Goal: Task Accomplishment & Management: Use online tool/utility

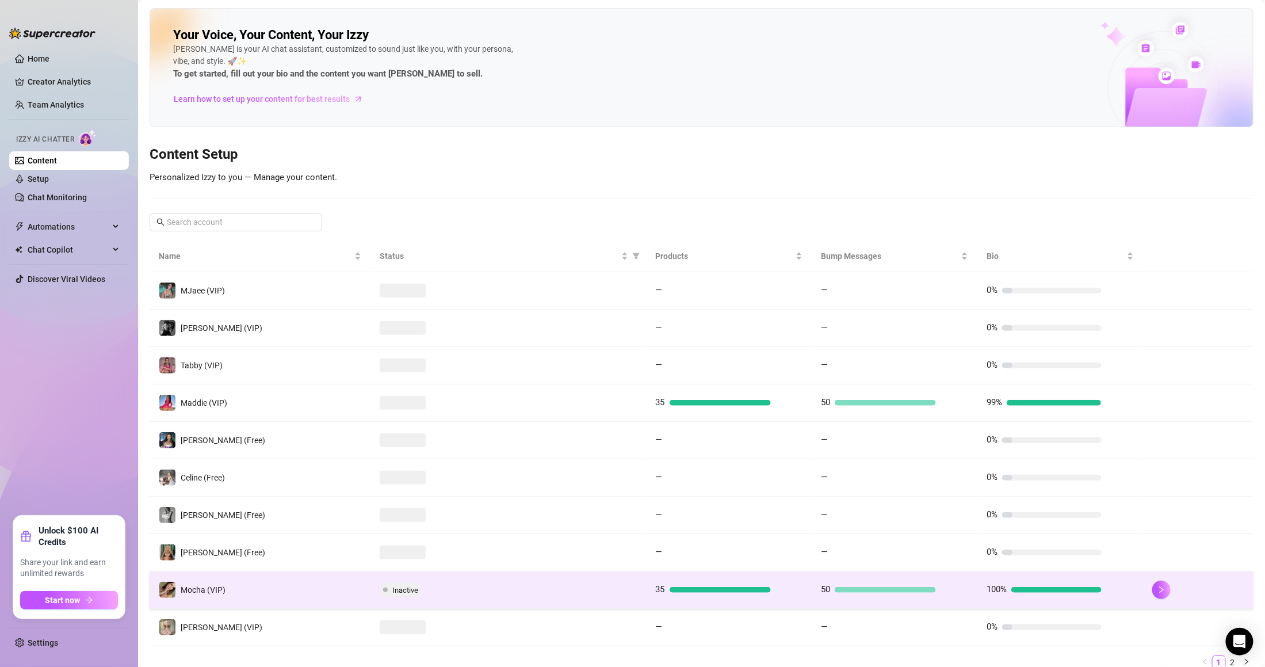
click at [434, 592] on div "Inactive" at bounding box center [509, 590] width 258 height 14
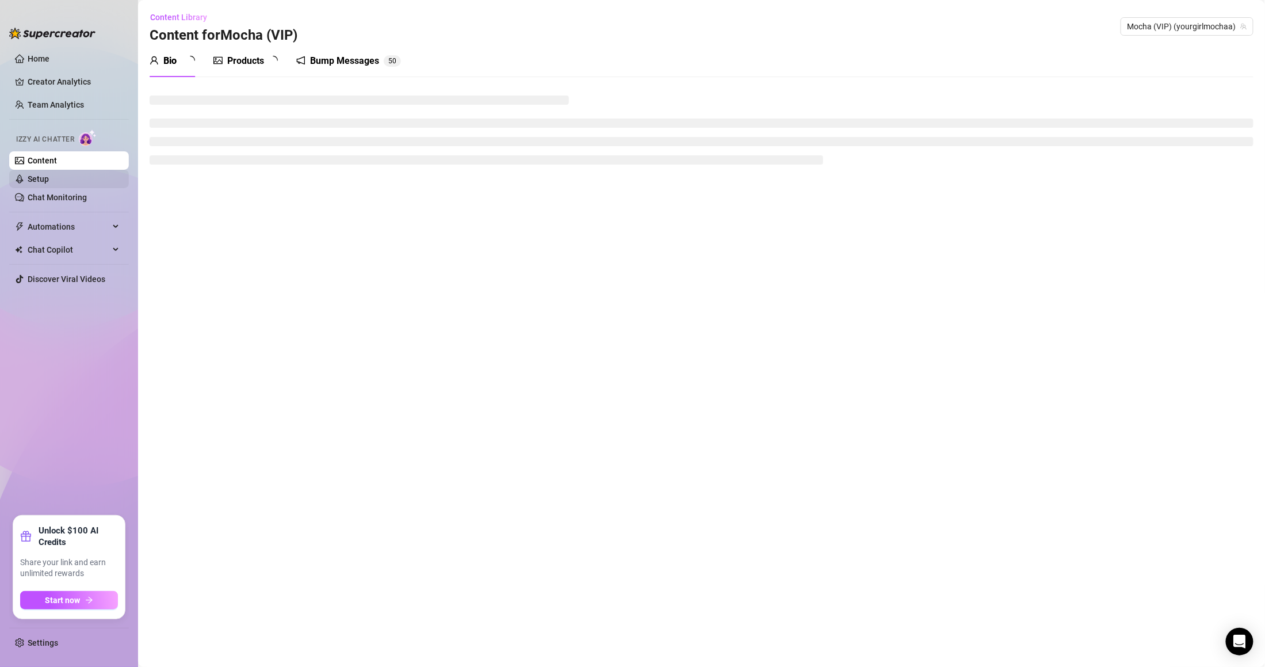
click at [49, 181] on link "Setup" at bounding box center [38, 178] width 21 height 9
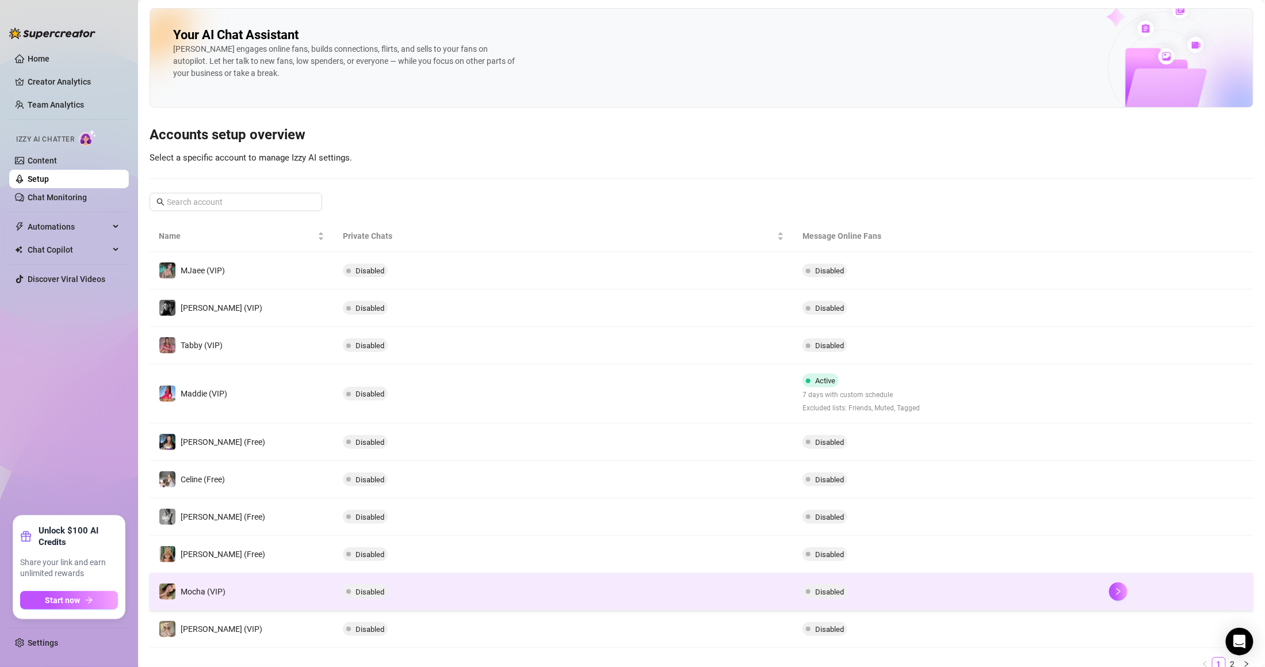
click at [413, 588] on td "Disabled" at bounding box center [564, 591] width 460 height 37
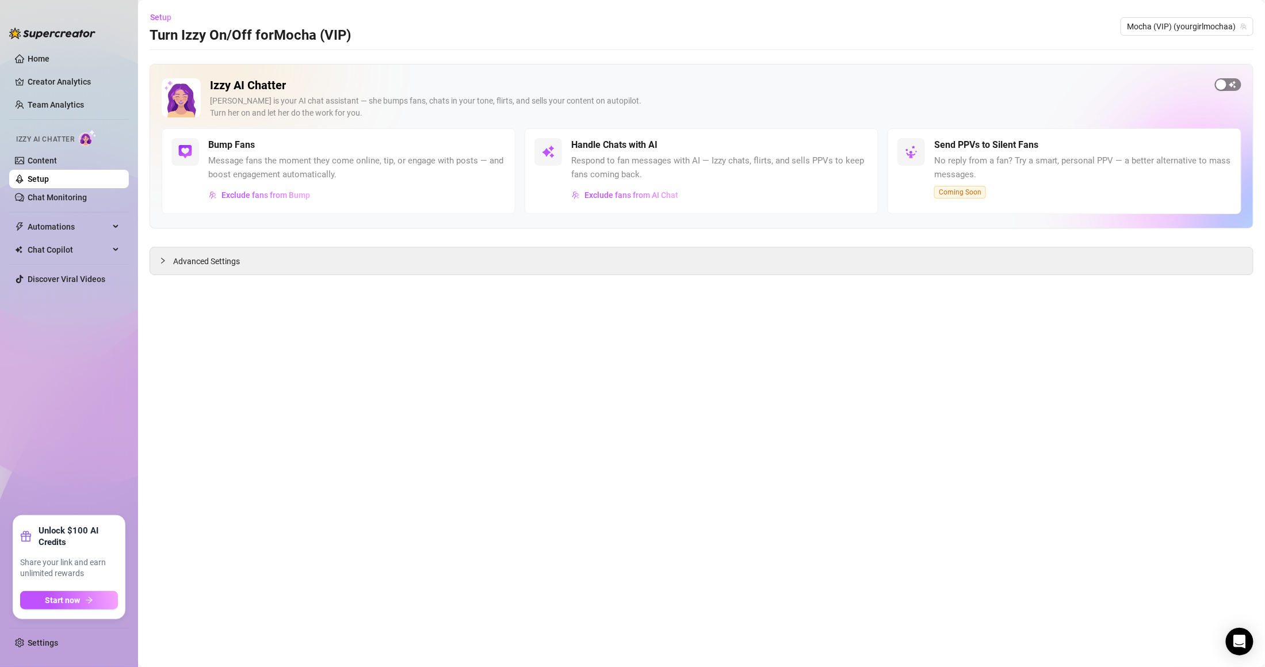
click at [1231, 90] on span "button" at bounding box center [1228, 84] width 26 height 13
click at [189, 267] on span "Advanced Settings" at bounding box center [206, 261] width 67 height 13
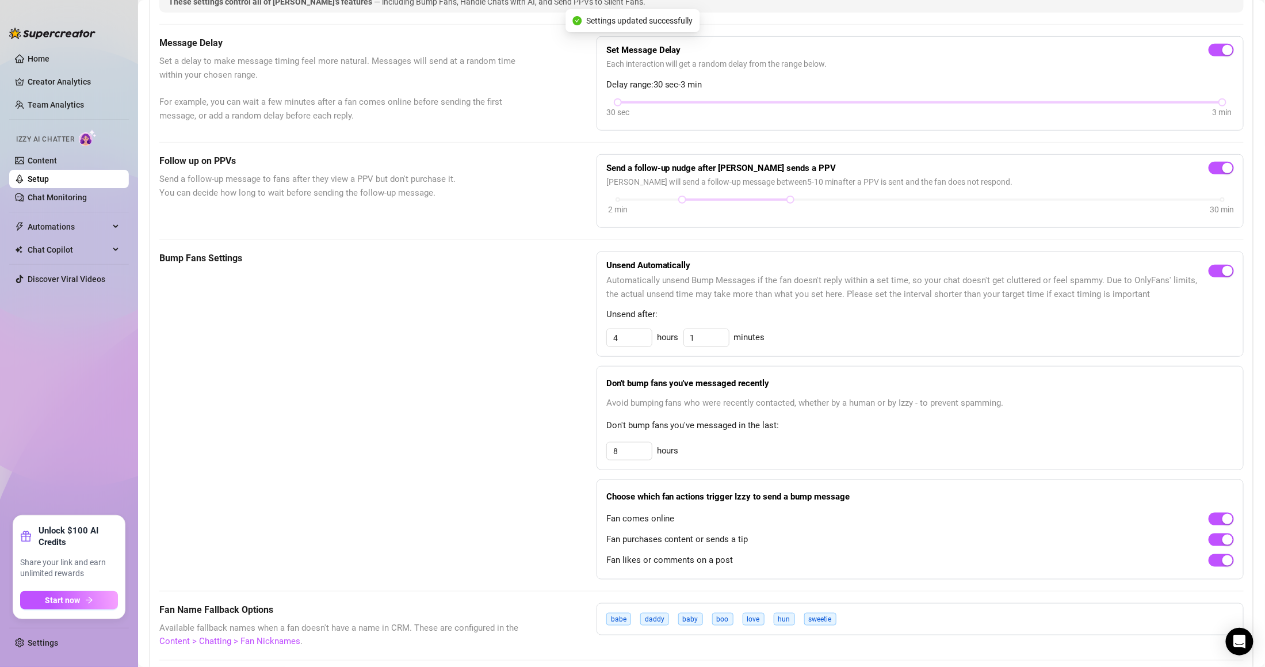
scroll to position [460, 0]
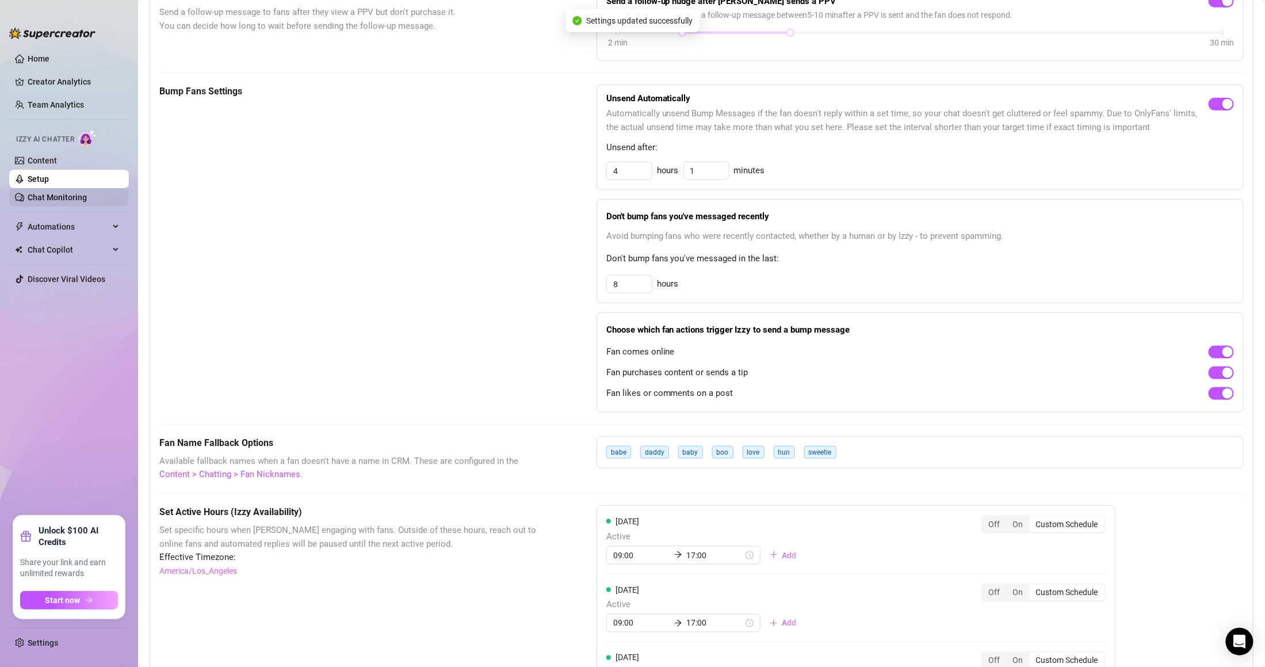
click at [67, 194] on link "Chat Monitoring" at bounding box center [57, 197] width 59 height 9
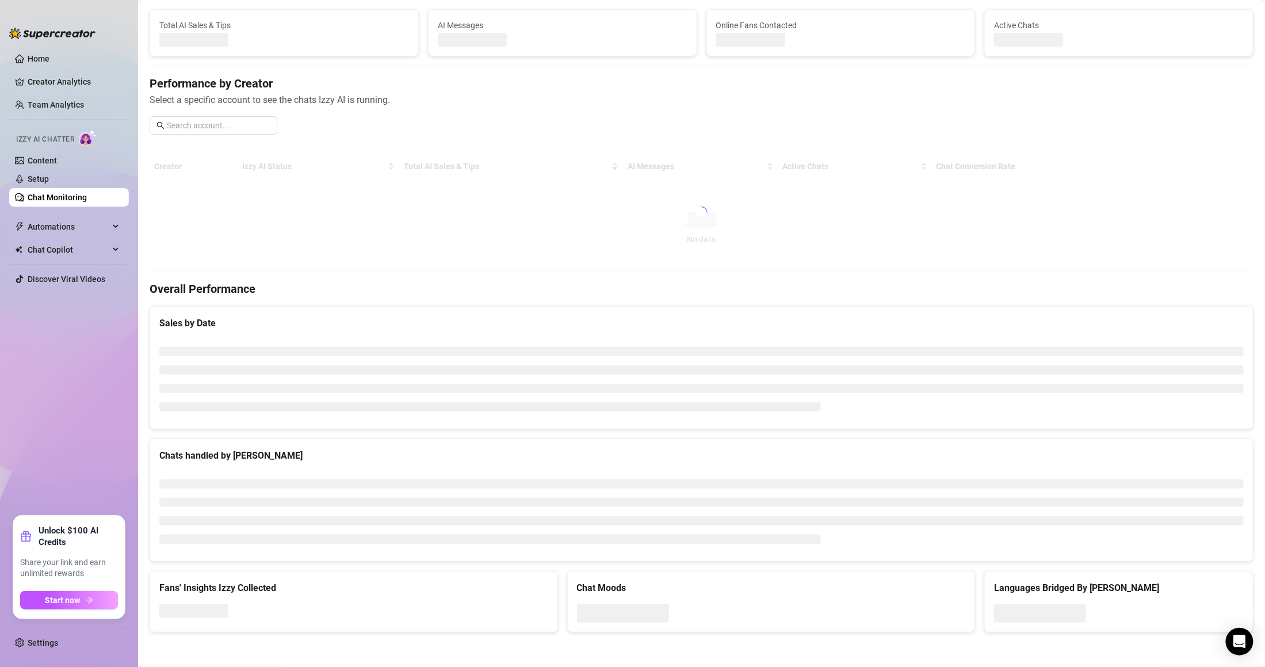
click at [72, 237] on ul "Home Creator Analytics Team Analytics Izzy AI Chatter Content Setup Chat Monito…" at bounding box center [69, 278] width 120 height 466
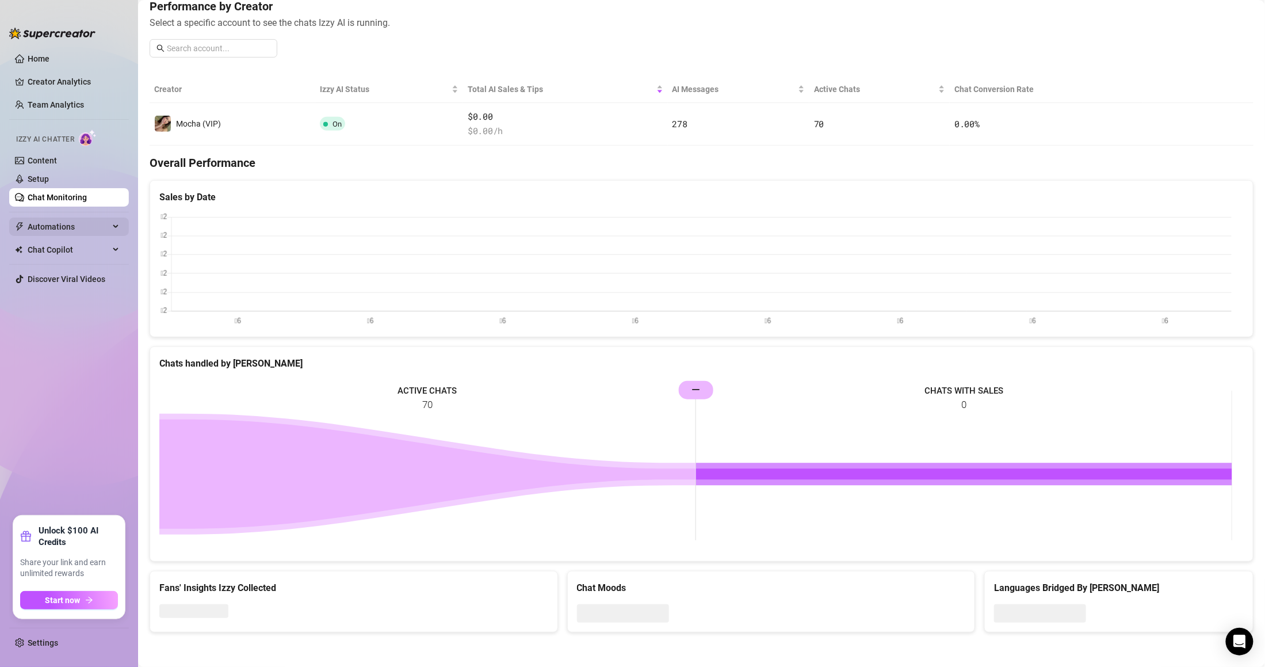
click at [72, 228] on span "Automations" at bounding box center [69, 226] width 82 height 18
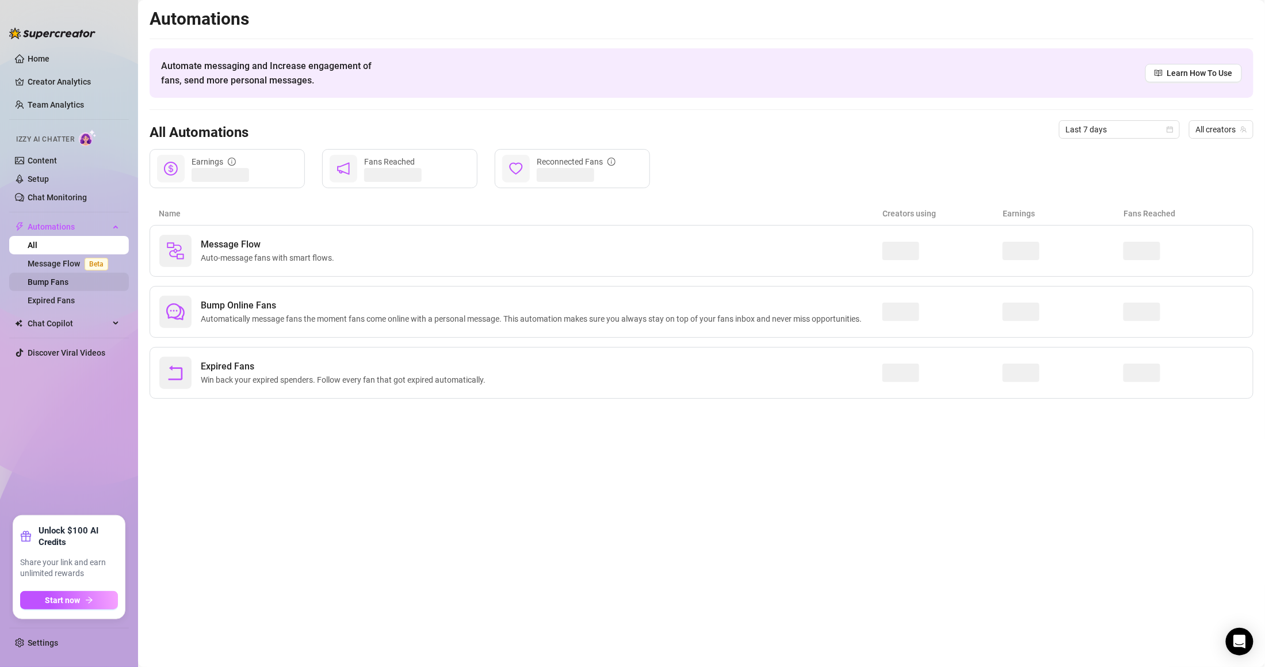
click at [68, 277] on link "Bump Fans" at bounding box center [48, 281] width 41 height 9
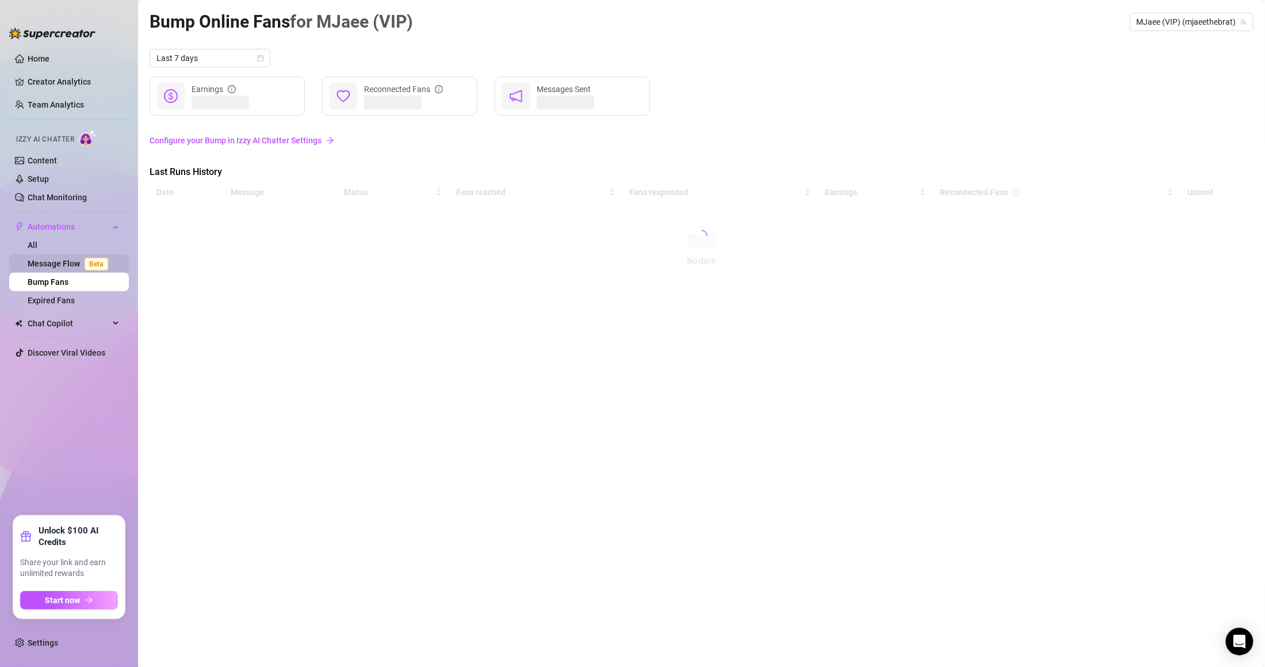
click at [70, 267] on link "Message Flow Beta" at bounding box center [70, 263] width 85 height 9
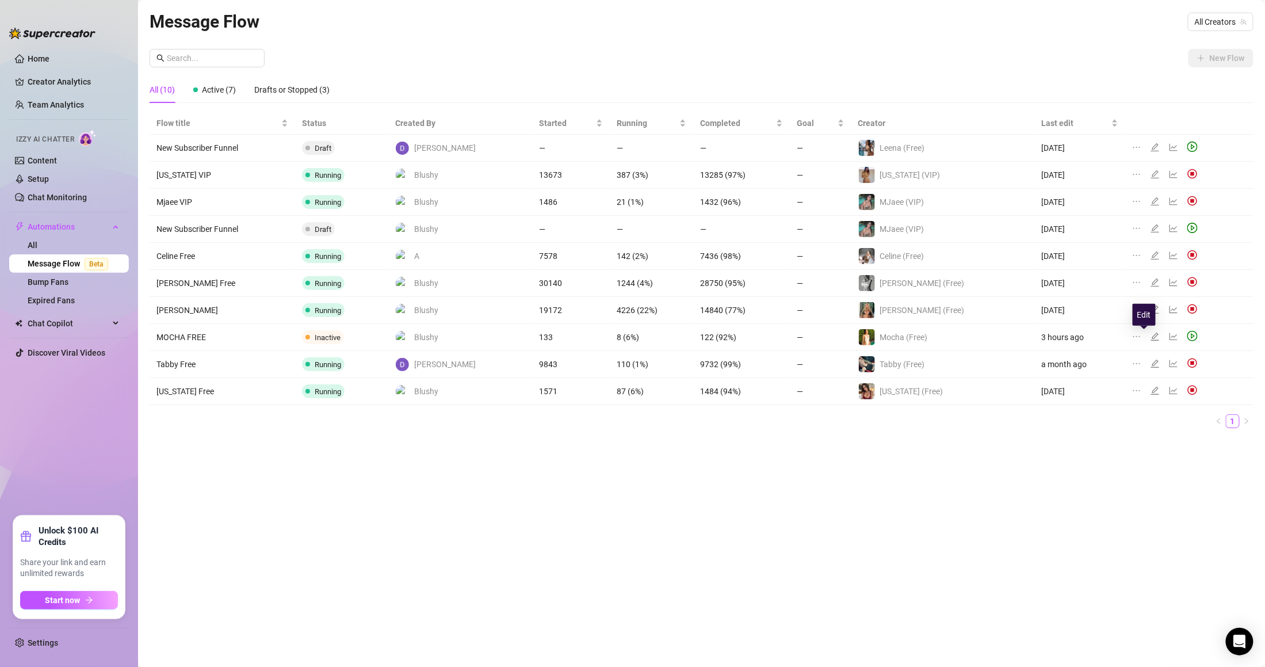
click at [1150, 336] on icon "edit" at bounding box center [1154, 336] width 9 height 9
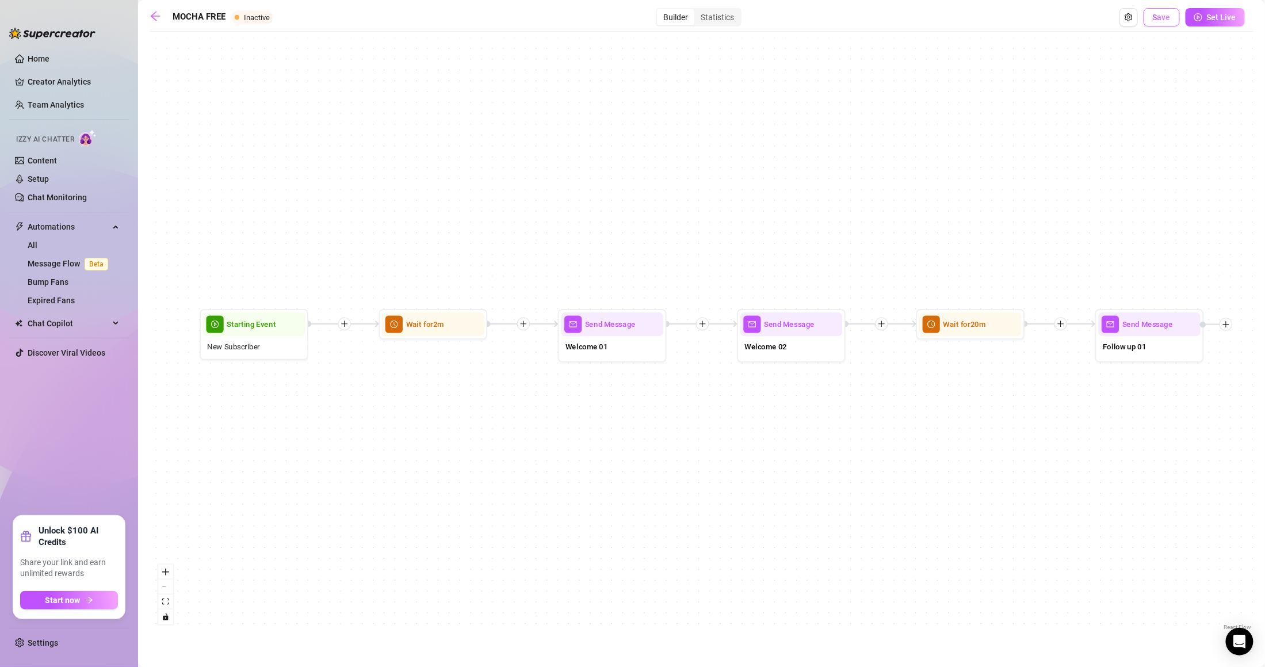
click at [1170, 22] on button "Save" at bounding box center [1161, 17] width 36 height 18
click at [1154, 19] on span "Save" at bounding box center [1161, 17] width 18 height 9
click at [1234, 13] on span "Set Live" at bounding box center [1221, 17] width 29 height 9
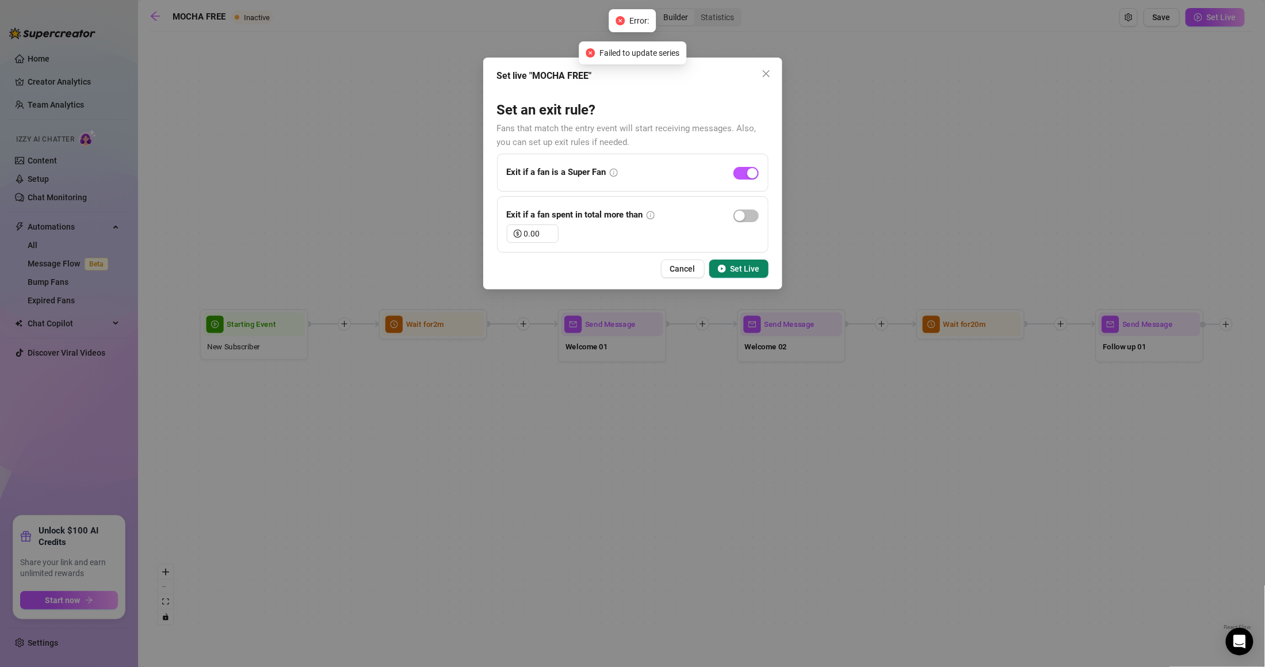
click at [730, 265] on span "Set Live" at bounding box center [744, 268] width 29 height 9
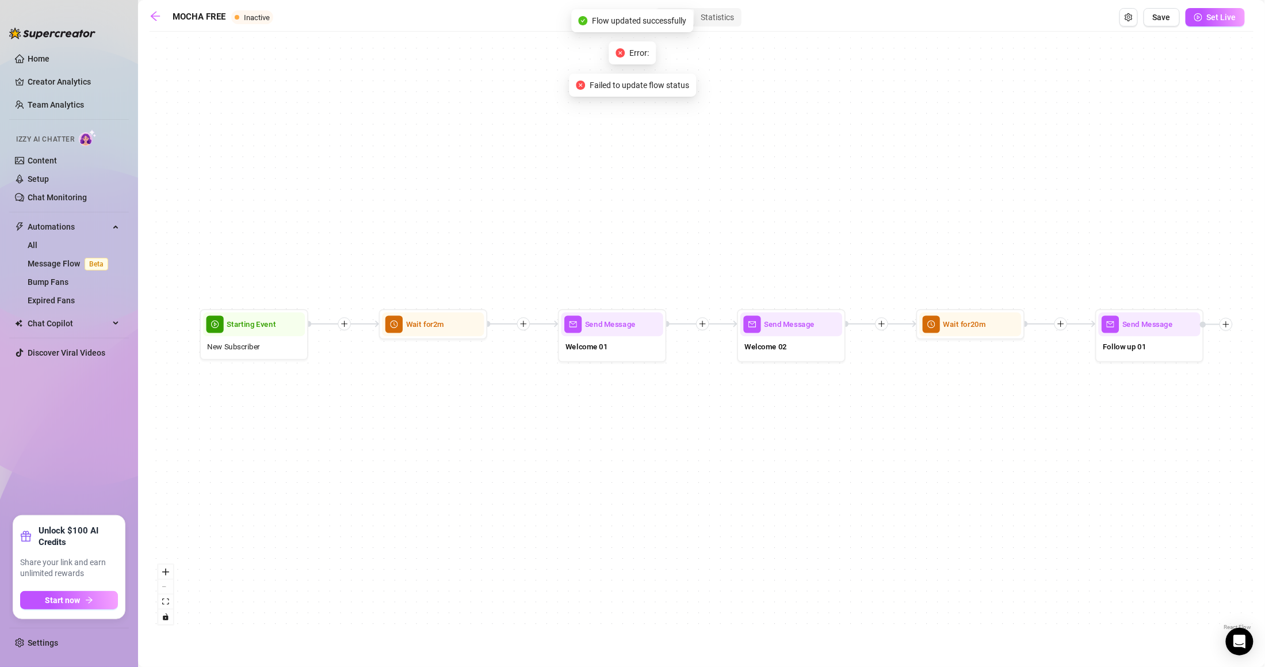
click at [1212, 28] on div "MOCHA FREE Inactive Builder Statistics Save Set Live Send Message Follow up 01 …" at bounding box center [702, 320] width 1104 height 624
click at [1211, 17] on span "Set Live" at bounding box center [1221, 17] width 29 height 9
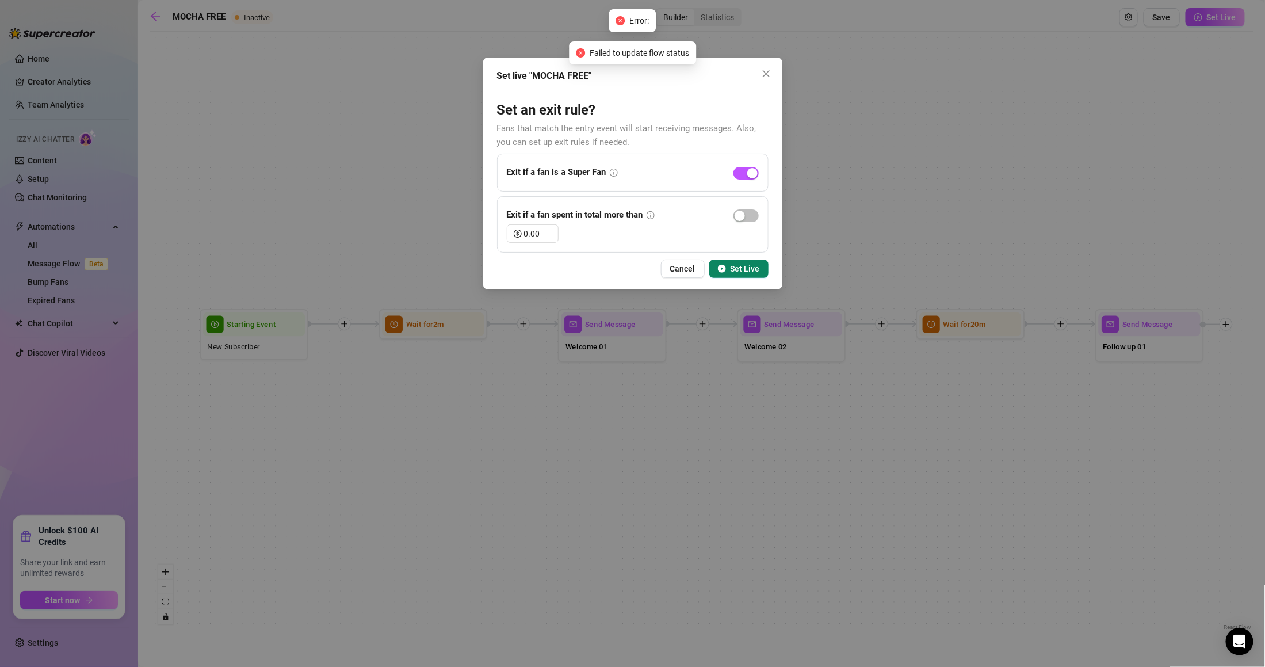
click at [748, 267] on span "Set Live" at bounding box center [744, 268] width 29 height 9
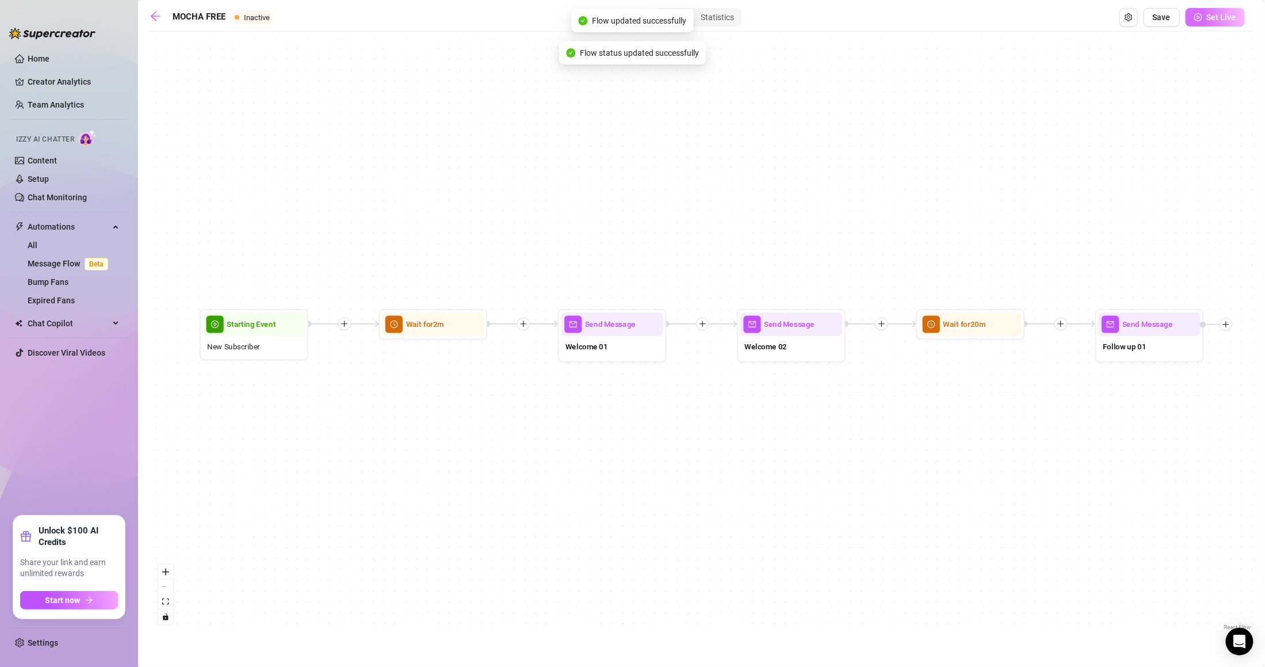
click at [1211, 25] on button "Set Live" at bounding box center [1214, 17] width 59 height 18
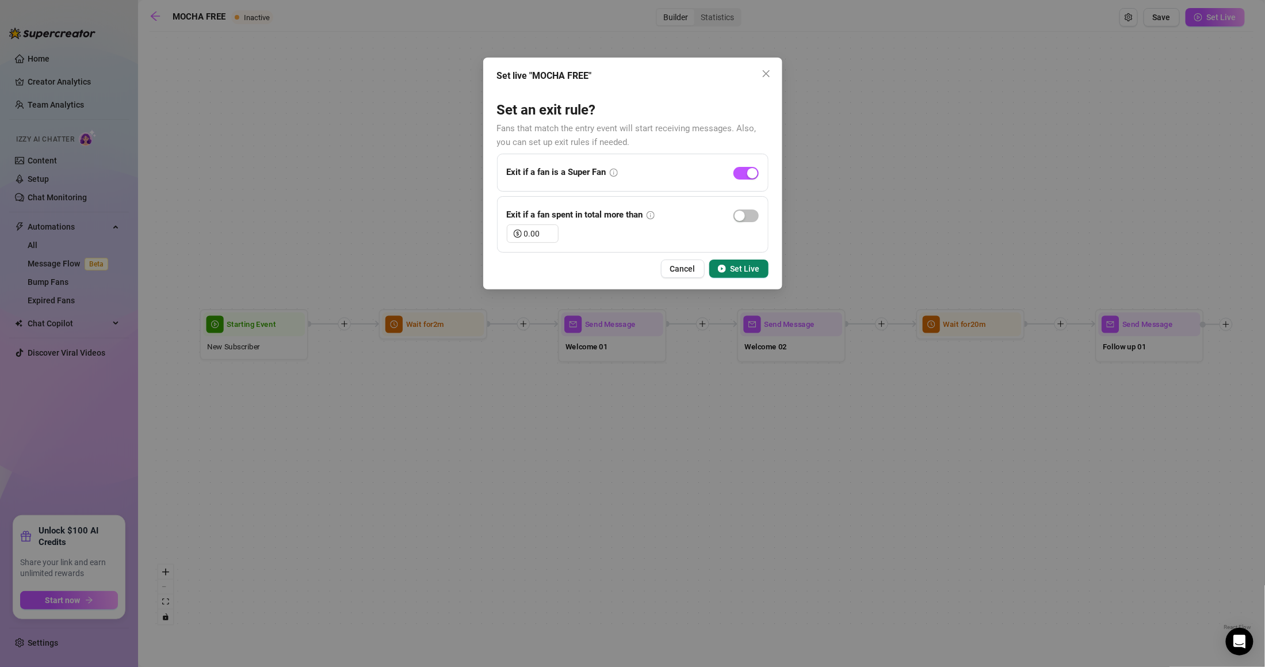
click at [737, 265] on span "Set Live" at bounding box center [744, 268] width 29 height 9
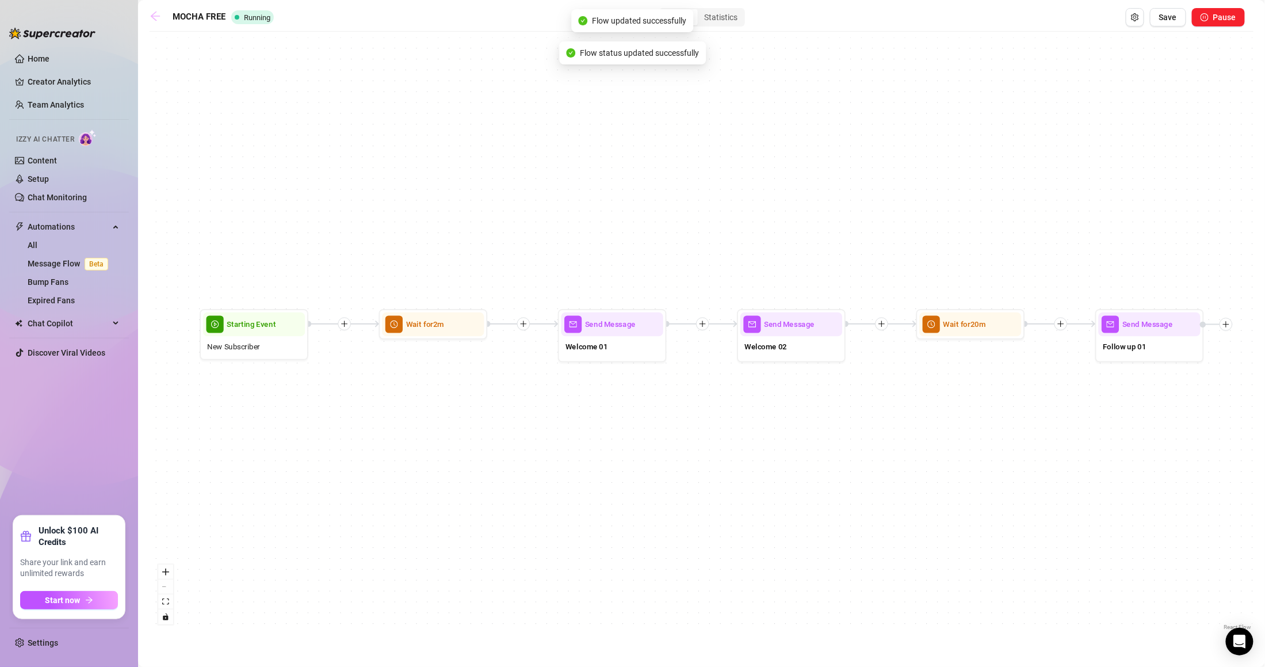
click at [156, 12] on icon "arrow-left" at bounding box center [156, 16] width 12 height 12
